Goal: Task Accomplishment & Management: Use online tool/utility

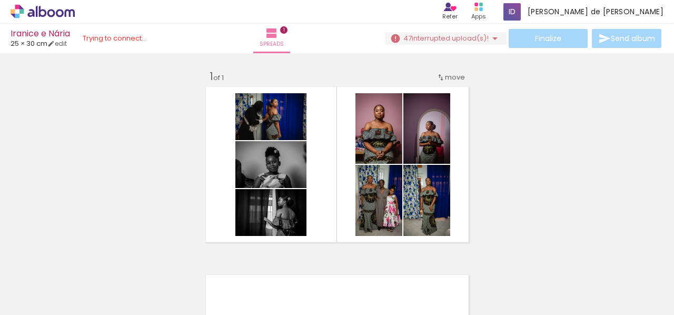
click at [78, 261] on iron-icon at bounding box center [72, 258] width 11 height 11
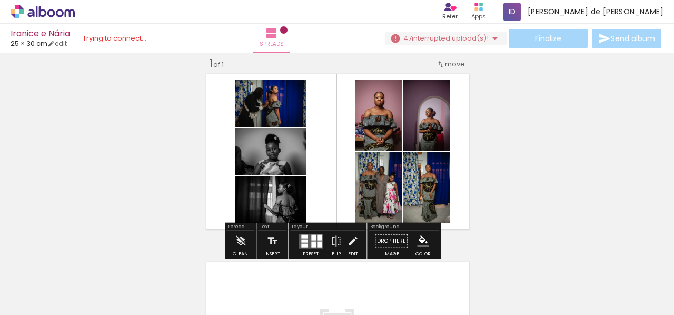
scroll to position [66, 0]
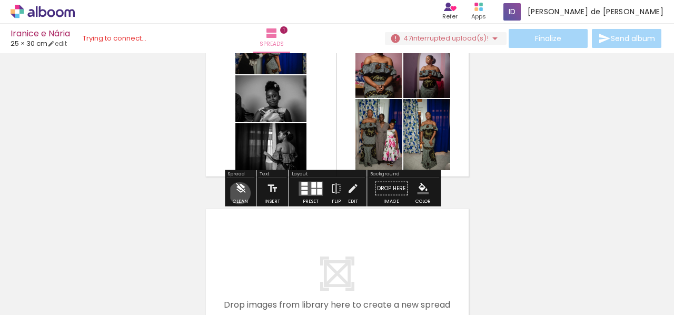
click at [240, 193] on iron-icon at bounding box center [241, 188] width 12 height 21
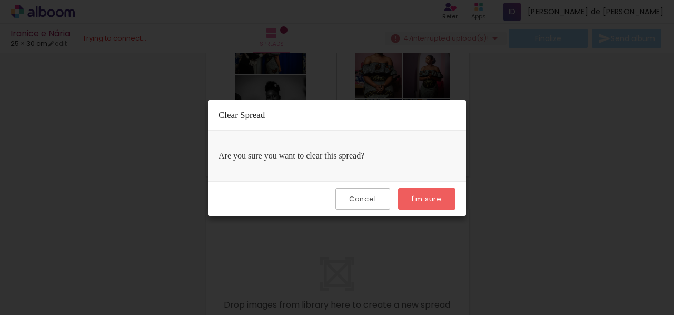
click at [0, 0] on slot "I'm sure" at bounding box center [0, 0] width 0 height 0
click at [423, 203] on paper-button "I'm sure" at bounding box center [426, 199] width 57 height 22
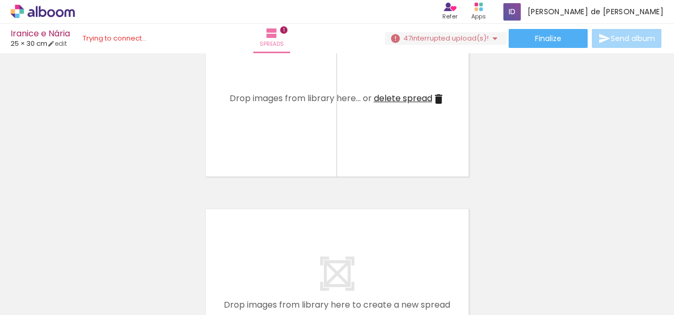
click at [78, 264] on iron-icon at bounding box center [72, 258] width 11 height 11
click at [78, 261] on iron-icon at bounding box center [72, 258] width 11 height 11
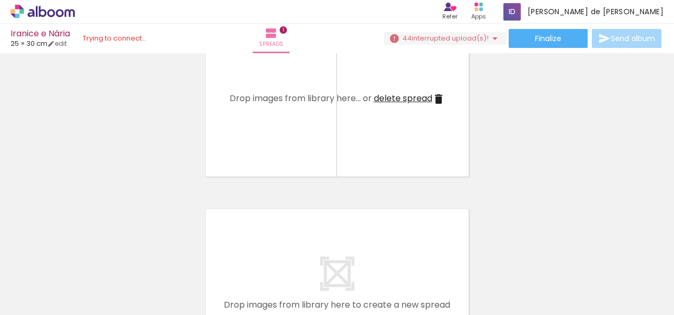
click at [78, 259] on iron-icon at bounding box center [72, 258] width 11 height 11
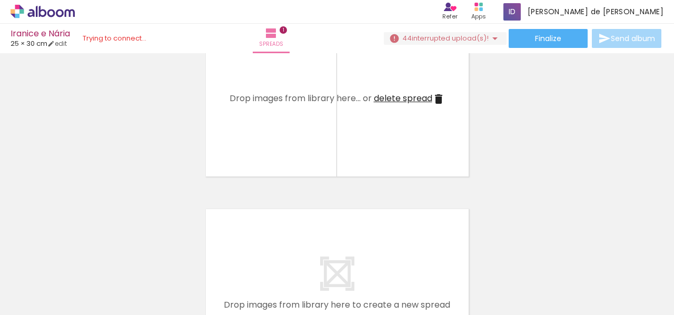
click at [78, 259] on iron-icon at bounding box center [72, 258] width 11 height 11
click at [85, 259] on quentale-thumb at bounding box center [95, 279] width 59 height 61
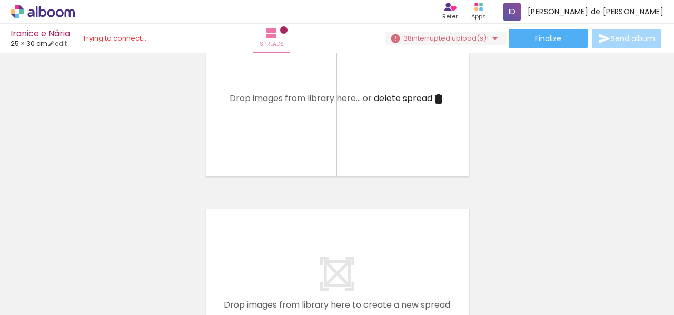
click at [78, 259] on iron-icon at bounding box center [72, 258] width 11 height 11
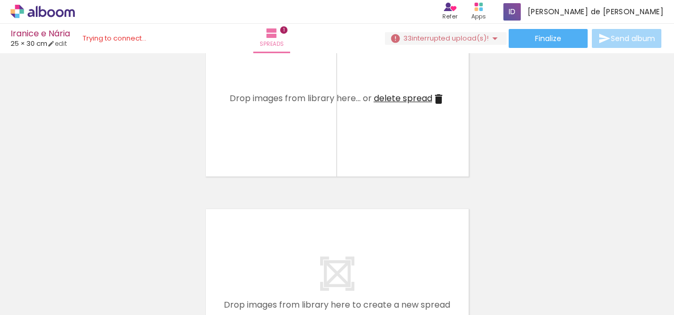
click at [78, 259] on iron-icon at bounding box center [72, 258] width 11 height 11
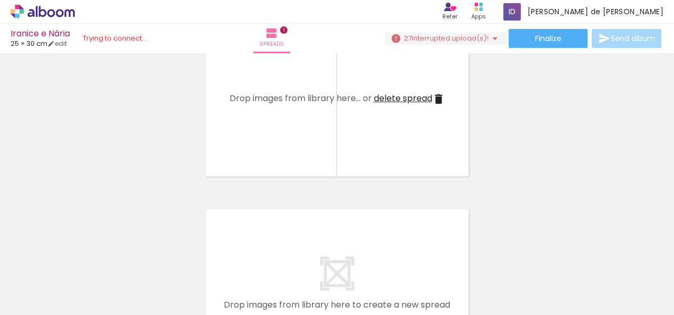
click at [78, 258] on iron-icon at bounding box center [72, 258] width 11 height 11
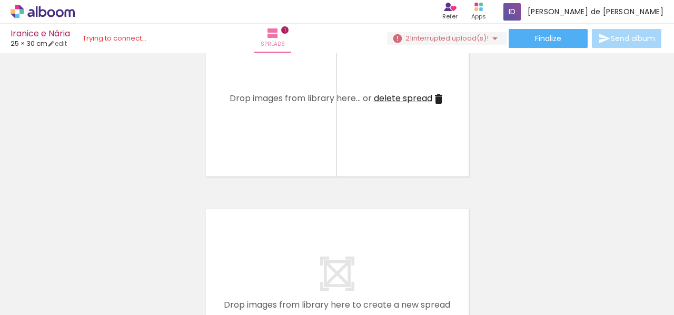
click at [78, 258] on iron-icon at bounding box center [72, 258] width 11 height 11
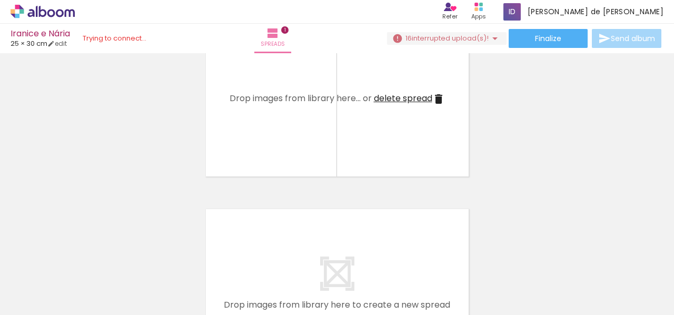
click at [78, 258] on iron-icon at bounding box center [72, 258] width 11 height 11
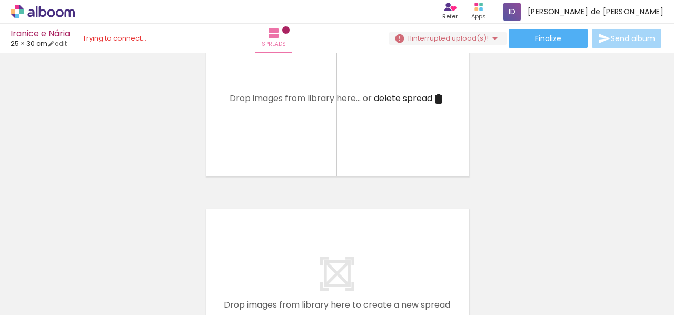
click at [78, 258] on iron-icon at bounding box center [72, 258] width 11 height 11
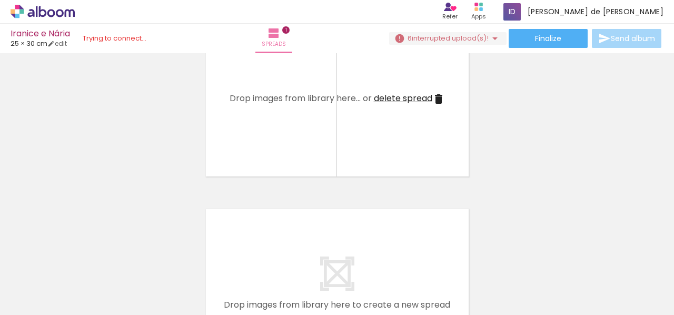
click at [78, 258] on iron-icon at bounding box center [72, 258] width 11 height 11
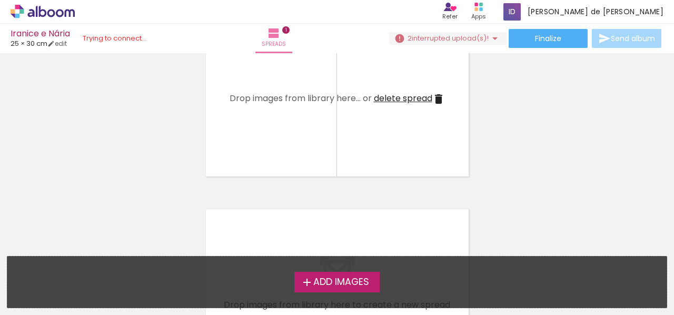
click at [86, 258] on div "Add Images Drop images here..." at bounding box center [336, 281] width 659 height 51
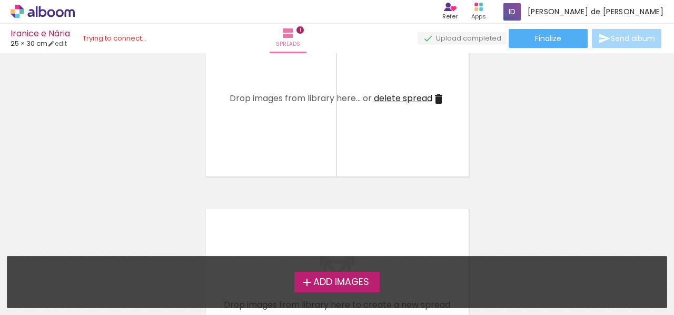
click at [86, 258] on div "Add Images Drop images here..." at bounding box center [336, 281] width 659 height 51
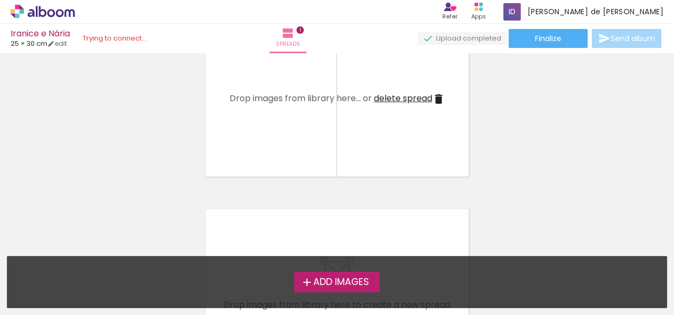
click at [86, 258] on div "Add Images Drop images here..." at bounding box center [336, 281] width 659 height 51
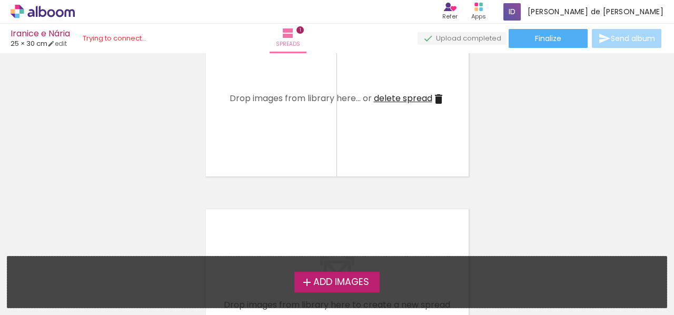
click at [86, 258] on div "Add Images Drop images here..." at bounding box center [336, 281] width 659 height 51
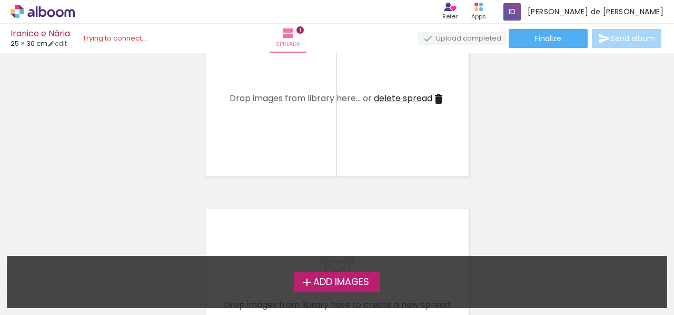
click at [86, 258] on div "Add Images Drop images here..." at bounding box center [336, 281] width 659 height 51
click at [87, 258] on div "Add Images Drop images here..." at bounding box center [336, 281] width 659 height 51
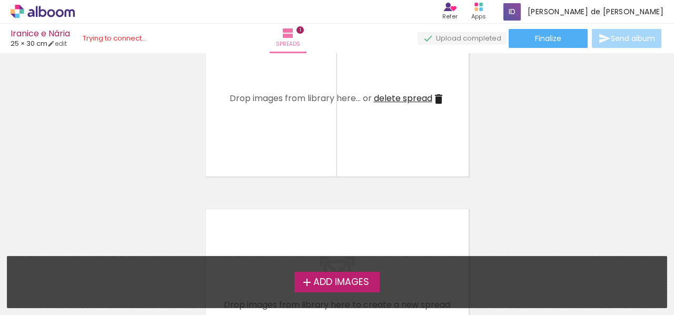
click at [423, 93] on span "delete spread" at bounding box center [403, 98] width 58 height 12
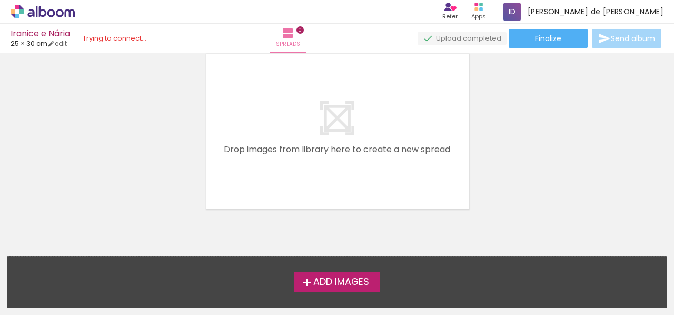
scroll to position [0, 0]
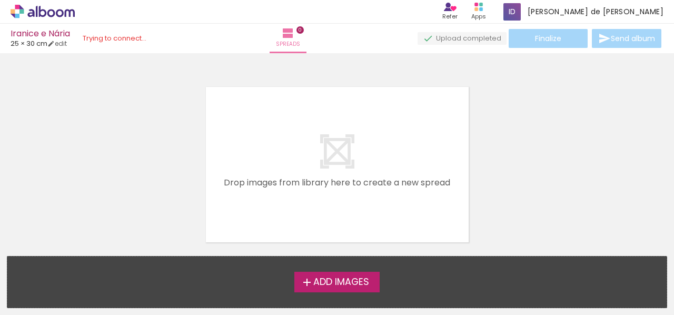
click at [346, 280] on span "Add Images" at bounding box center [341, 281] width 56 height 9
click at [0, 0] on input "file" at bounding box center [0, 0] width 0 height 0
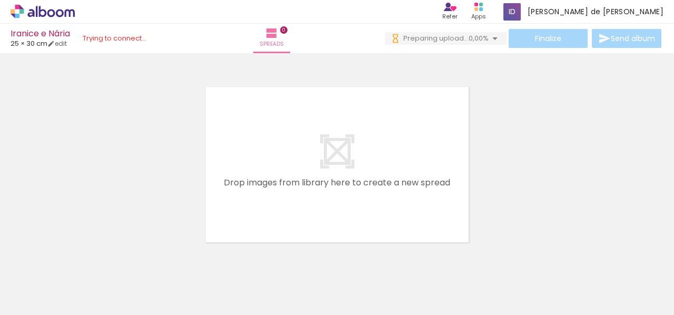
scroll to position [0, 787]
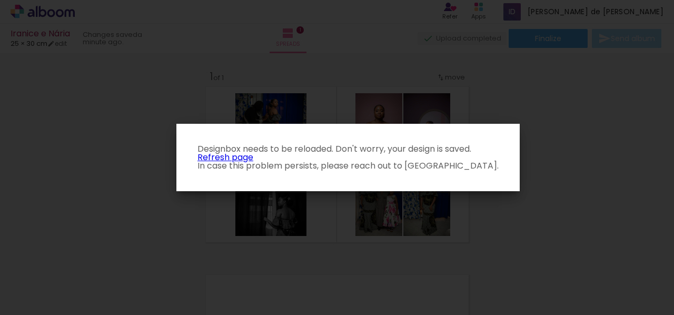
click at [237, 156] on link "Refresh page" at bounding box center [225, 157] width 56 height 12
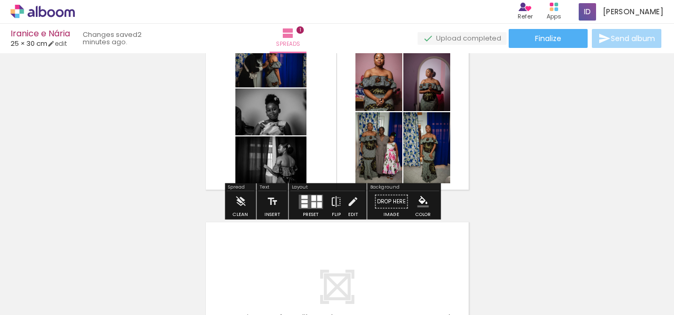
scroll to position [105, 0]
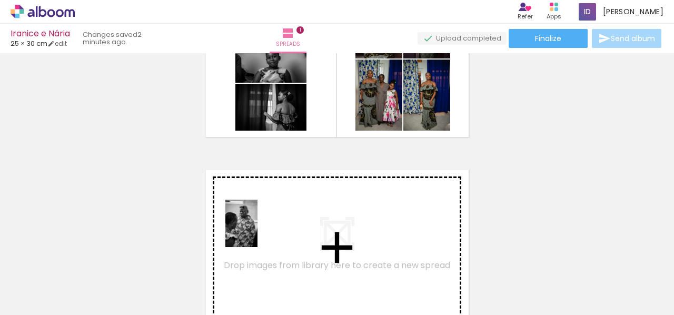
drag, startPoint x: 290, startPoint y: 246, endPoint x: 253, endPoint y: 230, distance: 40.1
click at [253, 230] on quentale-workspace at bounding box center [337, 157] width 674 height 315
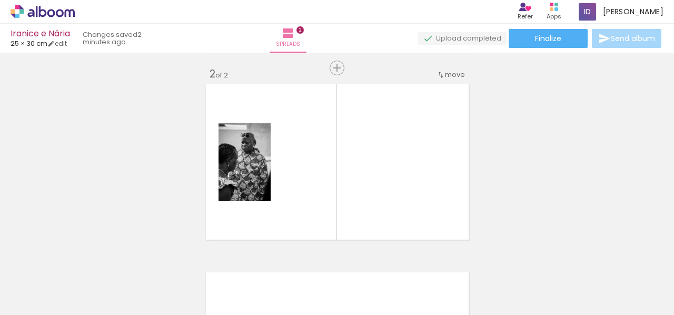
scroll to position [201, 0]
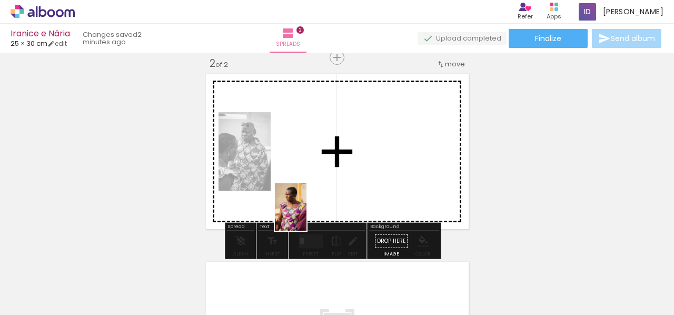
drag, startPoint x: 393, startPoint y: 286, endPoint x: 370, endPoint y: 236, distance: 55.1
click at [305, 210] on quentale-workspace at bounding box center [337, 157] width 674 height 315
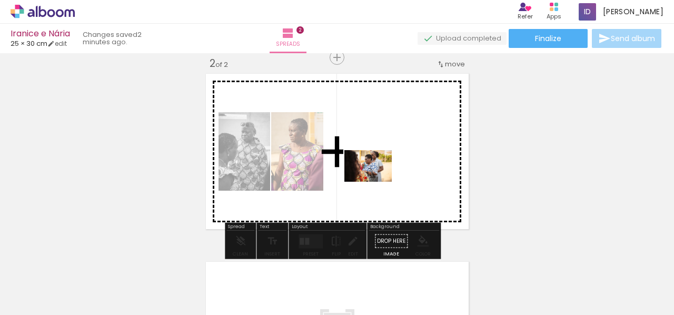
drag, startPoint x: 455, startPoint y: 276, endPoint x: 373, endPoint y: 175, distance: 129.9
click at [373, 175] on quentale-workspace at bounding box center [337, 157] width 674 height 315
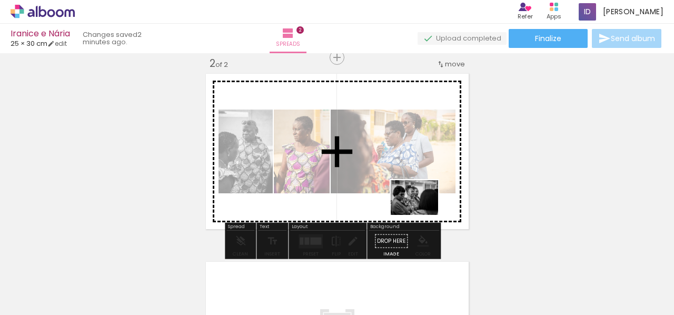
drag, startPoint x: 530, startPoint y: 288, endPoint x: 422, endPoint y: 212, distance: 131.8
click at [422, 212] on quentale-workspace at bounding box center [337, 157] width 674 height 315
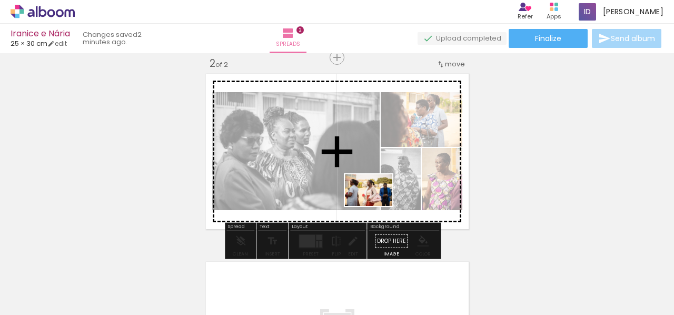
drag, startPoint x: 570, startPoint y: 292, endPoint x: 376, endPoint y: 206, distance: 211.7
click at [376, 206] on quentale-workspace at bounding box center [337, 157] width 674 height 315
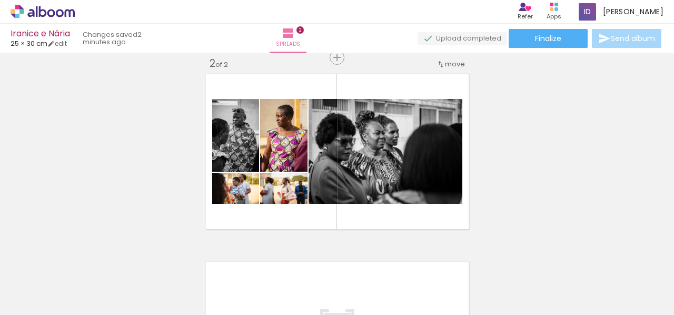
scroll to position [0, 356]
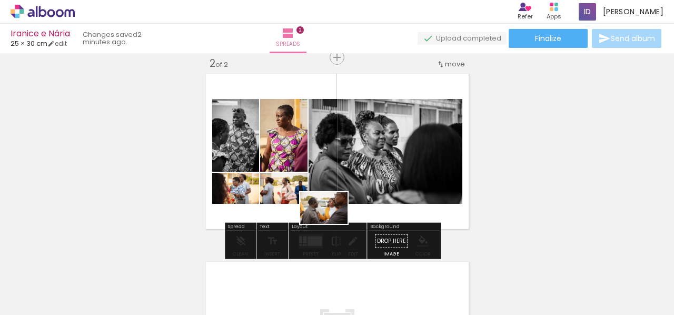
drag, startPoint x: 284, startPoint y: 285, endPoint x: 332, endPoint y: 224, distance: 77.3
click at [332, 224] on quentale-workspace at bounding box center [337, 157] width 674 height 315
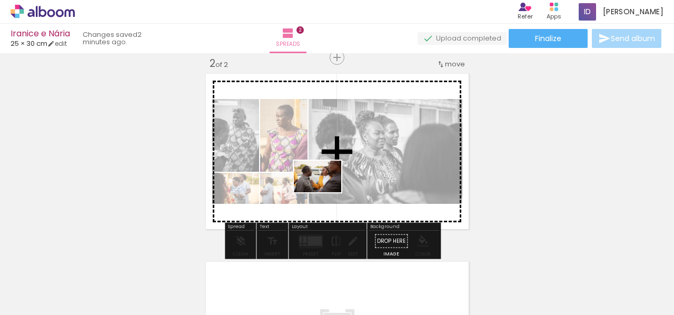
drag, startPoint x: 310, startPoint y: 229, endPoint x: 325, endPoint y: 192, distance: 39.9
click at [325, 192] on quentale-workspace at bounding box center [337, 157] width 674 height 315
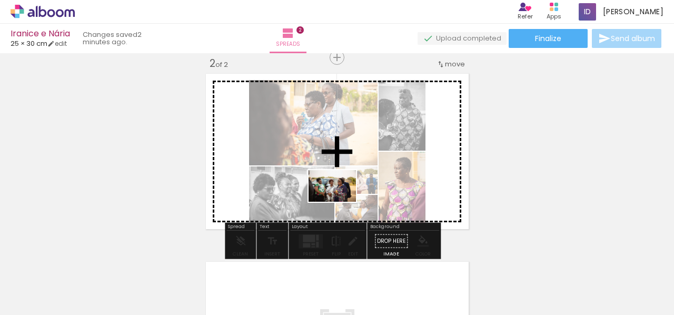
drag, startPoint x: 344, startPoint y: 286, endPoint x: 340, endPoint y: 202, distance: 84.9
click at [340, 202] on quentale-workspace at bounding box center [337, 157] width 674 height 315
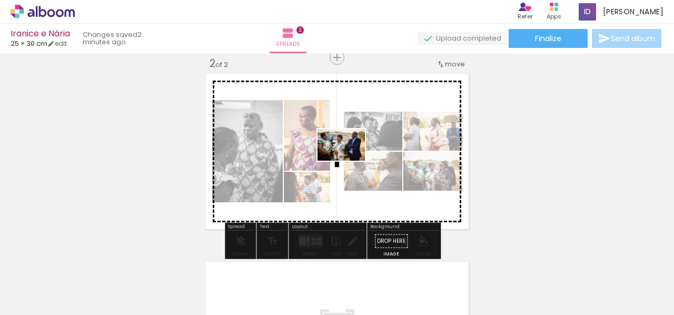
drag, startPoint x: 407, startPoint y: 290, endPoint x: 349, endPoint y: 161, distance: 141.4
click at [349, 161] on quentale-workspace at bounding box center [337, 157] width 674 height 315
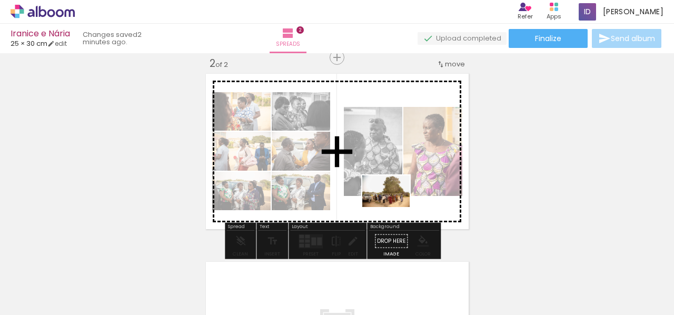
drag, startPoint x: 462, startPoint y: 288, endPoint x: 394, endPoint y: 207, distance: 106.1
click at [394, 207] on quentale-workspace at bounding box center [337, 157] width 674 height 315
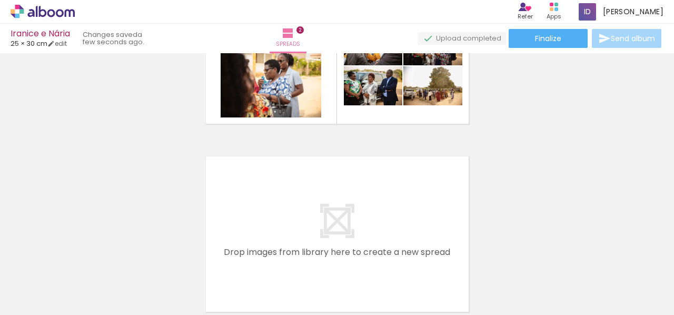
scroll to position [359, 0]
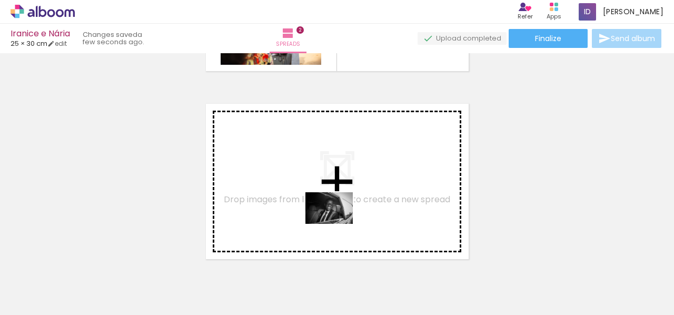
drag, startPoint x: 503, startPoint y: 288, endPoint x: 337, endPoint y: 224, distance: 178.4
click at [337, 224] on quentale-workspace at bounding box center [337, 157] width 674 height 315
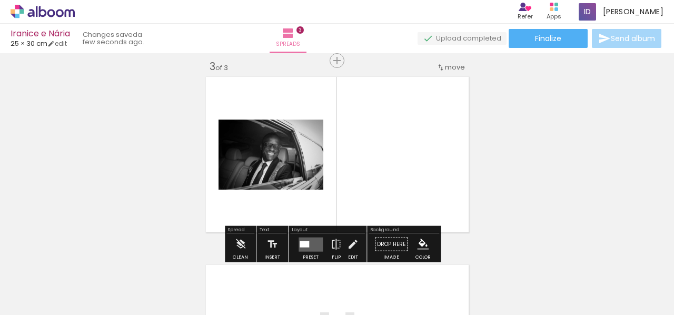
scroll to position [389, 0]
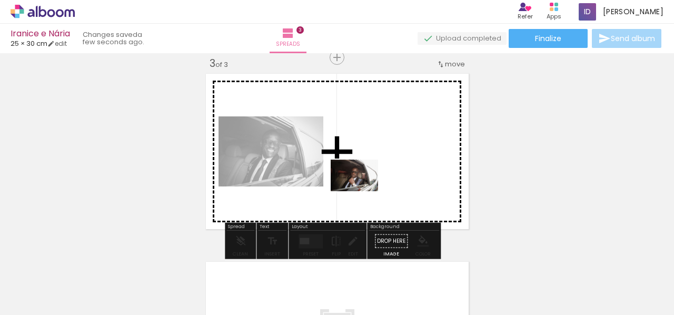
drag, startPoint x: 583, startPoint y: 286, endPoint x: 362, endPoint y: 191, distance: 240.3
click at [362, 191] on quentale-workspace at bounding box center [337, 157] width 674 height 315
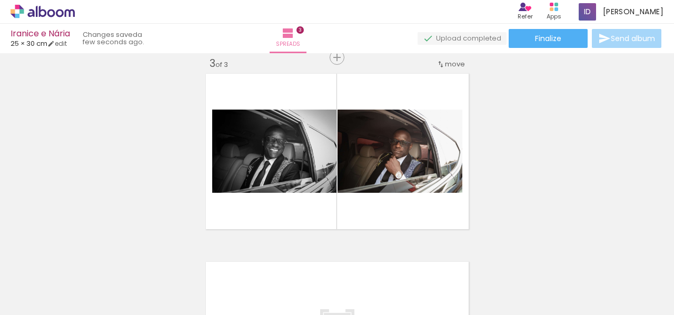
scroll to position [0, 742]
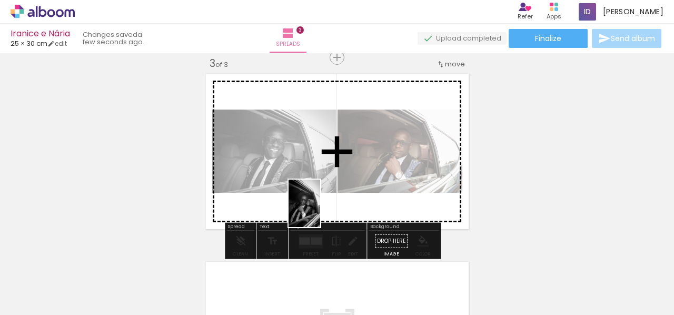
drag, startPoint x: 248, startPoint y: 293, endPoint x: 320, endPoint y: 211, distance: 109.3
click at [320, 211] on quentale-workspace at bounding box center [337, 157] width 674 height 315
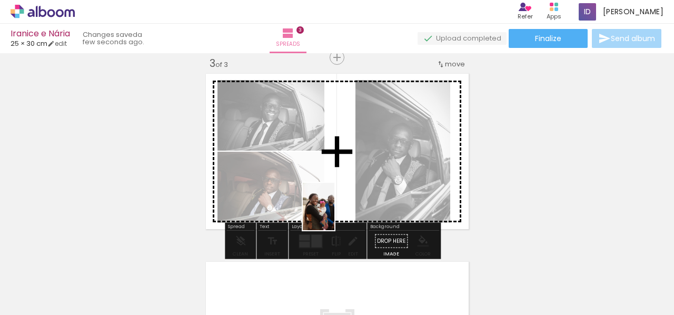
drag, startPoint x: 326, startPoint y: 247, endPoint x: 334, endPoint y: 214, distance: 34.1
click at [334, 214] on quentale-workspace at bounding box center [337, 157] width 674 height 315
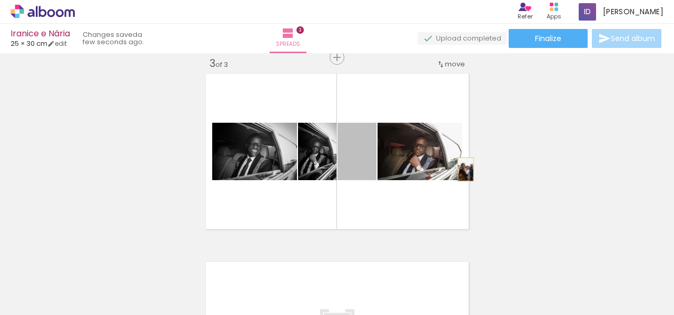
drag, startPoint x: 356, startPoint y: 166, endPoint x: 461, endPoint y: 169, distance: 105.3
click at [461, 169] on quentale-layouter at bounding box center [337, 152] width 269 height 162
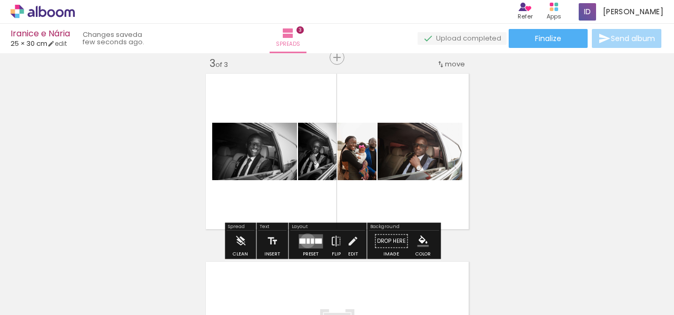
click at [308, 240] on div at bounding box center [307, 240] width 3 height 5
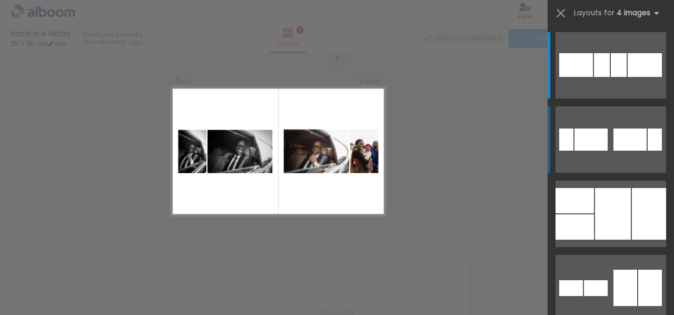
click at [627, 77] on div at bounding box center [619, 65] width 16 height 24
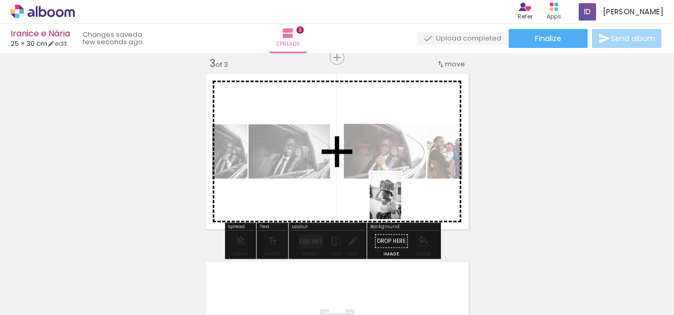
drag, startPoint x: 612, startPoint y: 281, endPoint x: 401, endPoint y: 203, distance: 224.4
click at [401, 203] on quentale-workspace at bounding box center [337, 157] width 674 height 315
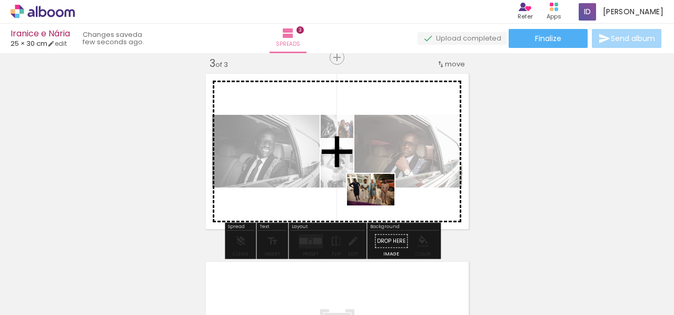
drag, startPoint x: 376, startPoint y: 291, endPoint x: 379, endPoint y: 205, distance: 85.3
click at [379, 205] on quentale-workspace at bounding box center [337, 157] width 674 height 315
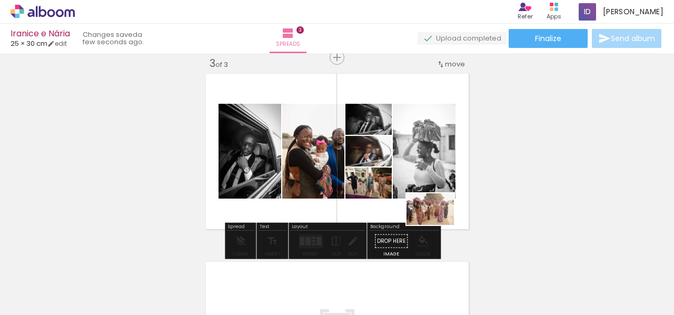
drag, startPoint x: 671, startPoint y: 294, endPoint x: 438, endPoint y: 225, distance: 243.4
click at [438, 225] on quentale-workspace at bounding box center [337, 157] width 674 height 315
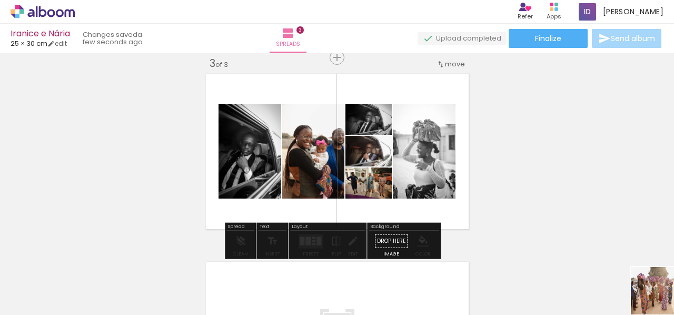
drag, startPoint x: 665, startPoint y: 303, endPoint x: 662, endPoint y: 293, distance: 9.7
click at [662, 296] on quentale-thumb at bounding box center [650, 279] width 59 height 61
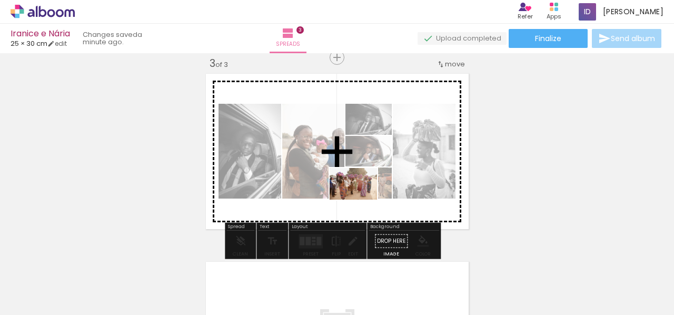
drag, startPoint x: 662, startPoint y: 289, endPoint x: 361, endPoint y: 200, distance: 314.2
click at [361, 200] on quentale-workspace at bounding box center [337, 157] width 674 height 315
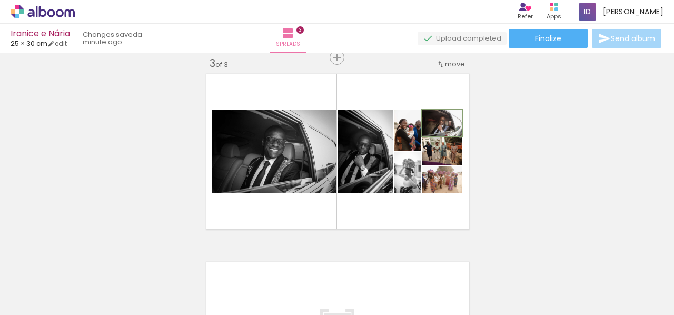
drag, startPoint x: 440, startPoint y: 125, endPoint x: 305, endPoint y: 150, distance: 137.6
type paper-slider "100"
click at [0, 0] on slot at bounding box center [0, 0] width 0 height 0
click at [454, 124] on quentale-photo at bounding box center [442, 123] width 41 height 27
click at [424, 128] on quentale-photo at bounding box center [442, 123] width 41 height 27
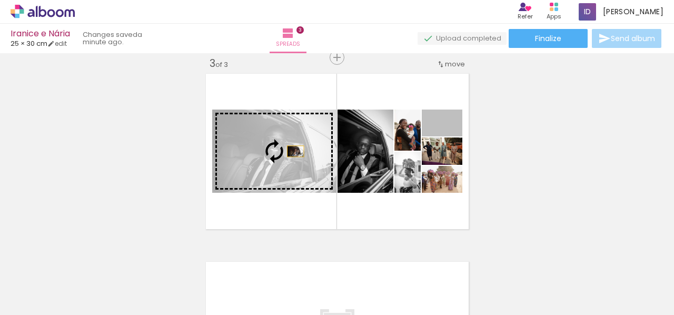
drag, startPoint x: 424, startPoint y: 128, endPoint x: 286, endPoint y: 151, distance: 139.9
click at [0, 0] on slot at bounding box center [0, 0] width 0 height 0
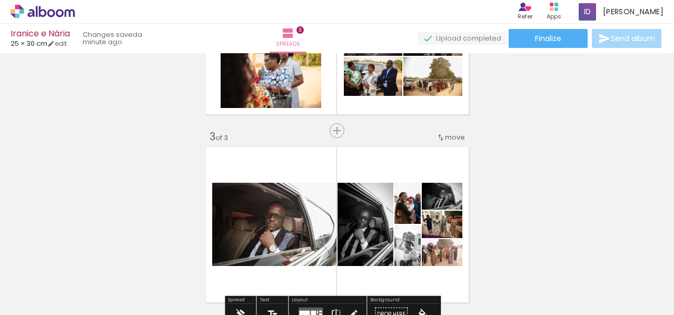
scroll to position [369, 0]
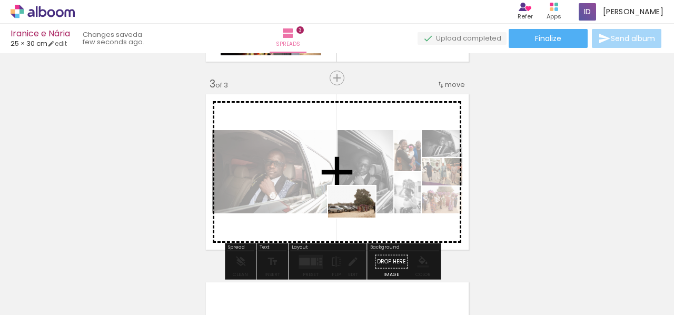
drag, startPoint x: 237, startPoint y: 284, endPoint x: 360, endPoint y: 217, distance: 139.0
click at [360, 217] on quentale-workspace at bounding box center [337, 157] width 674 height 315
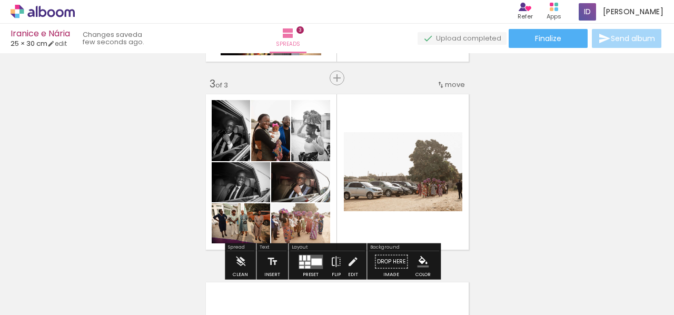
scroll to position [474, 0]
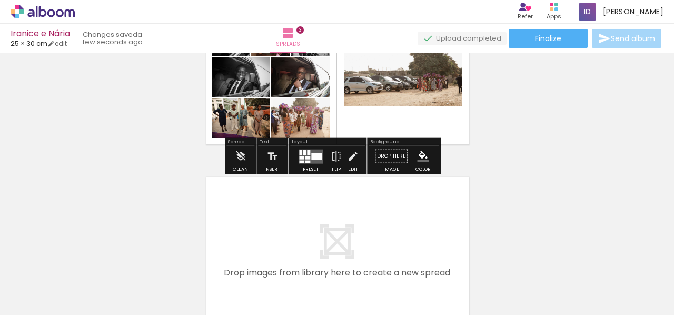
click at [321, 157] on div at bounding box center [316, 156] width 11 height 7
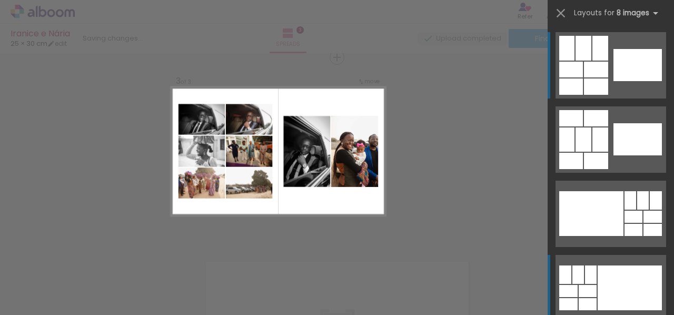
scroll to position [158, 0]
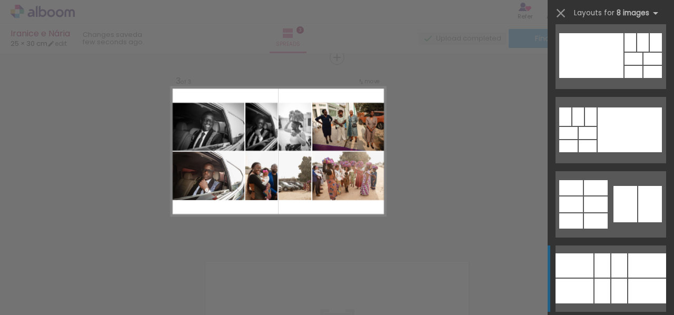
click at [628, 266] on div at bounding box center [647, 265] width 38 height 24
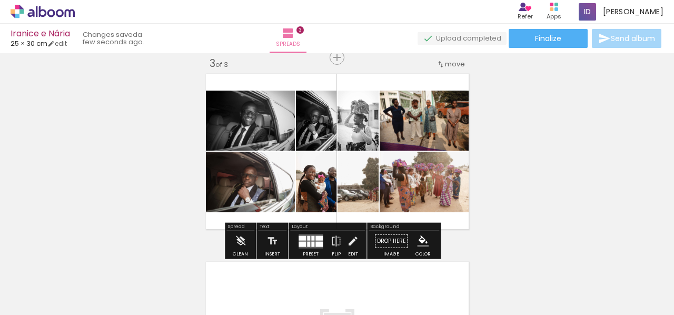
scroll to position [442, 0]
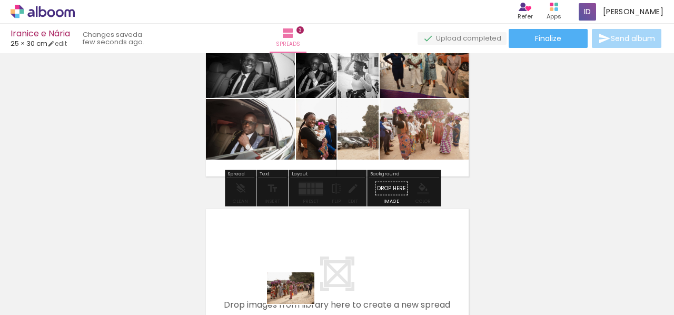
drag, startPoint x: 298, startPoint y: 287, endPoint x: 299, endPoint y: 304, distance: 16.9
click at [299, 297] on div at bounding box center [279, 279] width 52 height 35
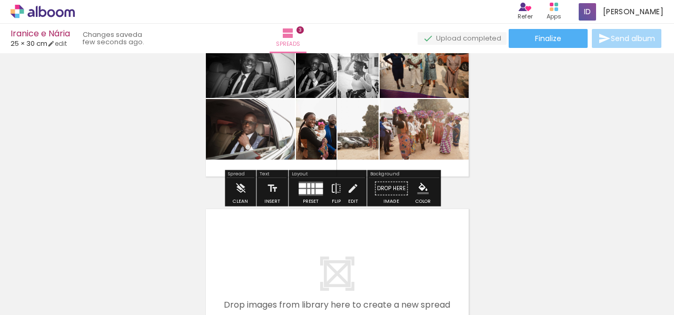
scroll to position [494, 0]
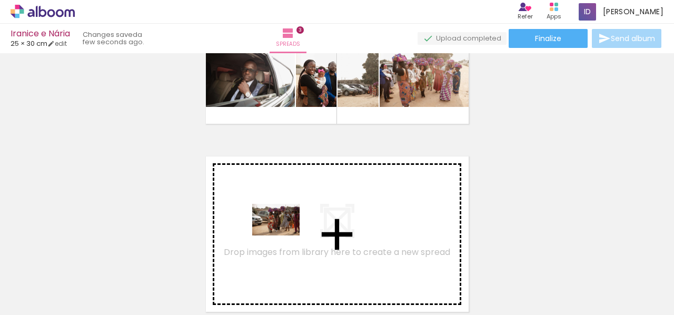
drag, startPoint x: 350, startPoint y: 283, endPoint x: 284, endPoint y: 235, distance: 81.5
click at [284, 235] on quentale-workspace at bounding box center [337, 157] width 674 height 315
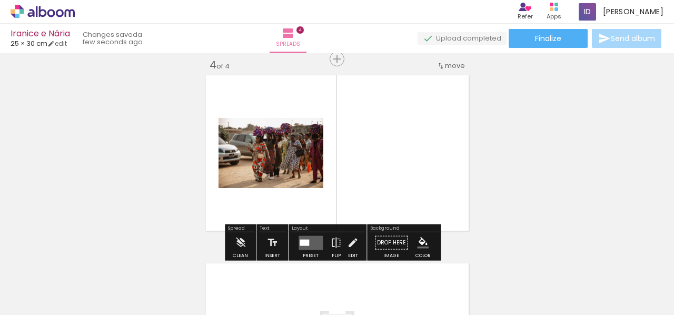
scroll to position [577, 0]
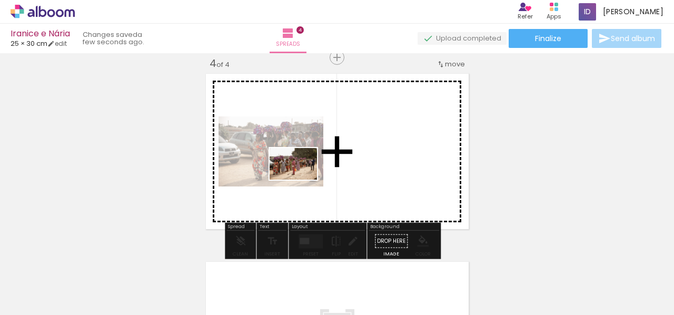
drag, startPoint x: 298, startPoint y: 294, endPoint x: 304, endPoint y: 180, distance: 115.0
click at [302, 180] on quentale-workspace at bounding box center [337, 157] width 674 height 315
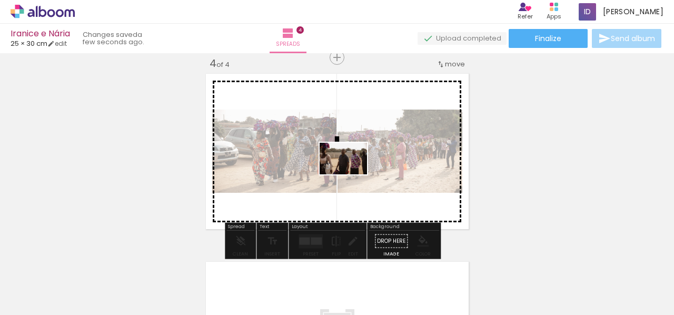
drag, startPoint x: 376, startPoint y: 224, endPoint x: 378, endPoint y: 194, distance: 30.1
click at [351, 174] on quentale-workspace at bounding box center [337, 157] width 674 height 315
